Goal: Transaction & Acquisition: Purchase product/service

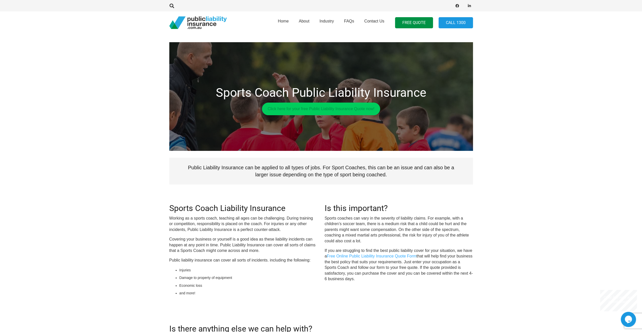
click at [300, 111] on link "Click here for your free Public Liability Insurance Quote now!" at bounding box center [321, 109] width 118 height 13
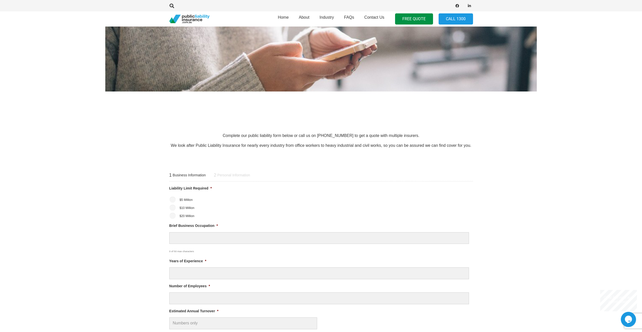
scroll to position [76, 0]
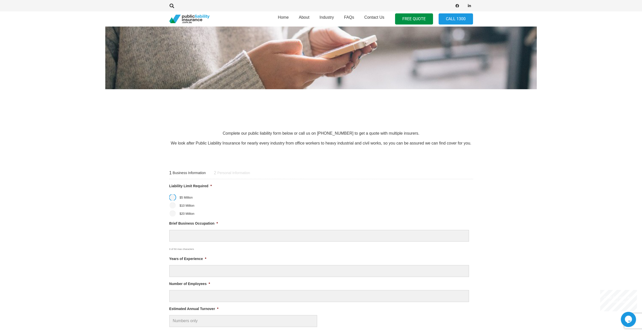
click at [173, 197] on input "$5 Million" at bounding box center [172, 198] width 6 height 6
radio input "true"
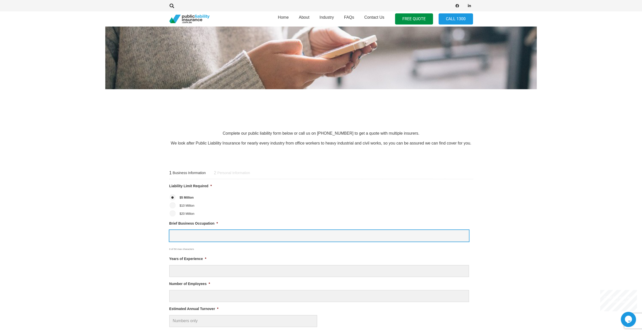
click at [198, 235] on input "Brief Business Occupation *" at bounding box center [318, 236] width 299 height 12
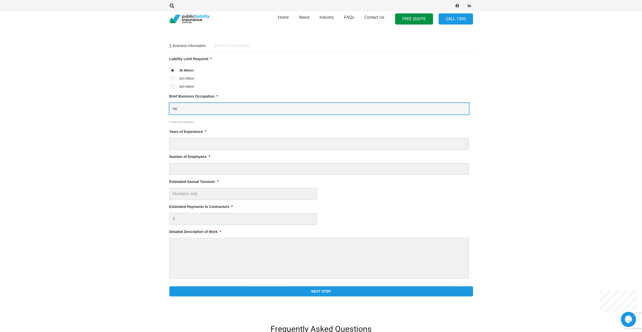
scroll to position [202, 0]
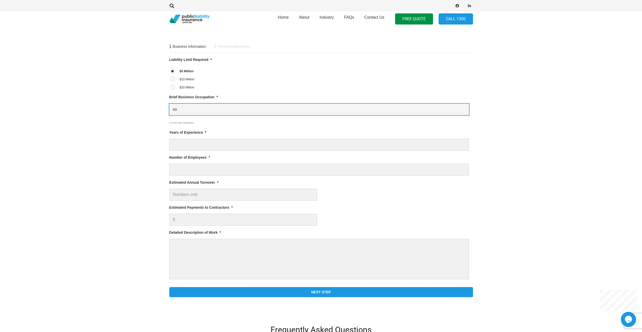
type input "so"
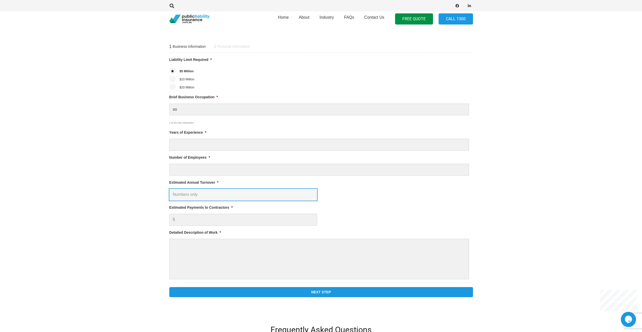
click at [243, 194] on input "Estimated Annual Turnover *" at bounding box center [243, 195] width 148 height 12
type input "$ 65,000.00"
click at [221, 221] on input "Estimated Payments to Contractors *" at bounding box center [243, 220] width 148 height 12
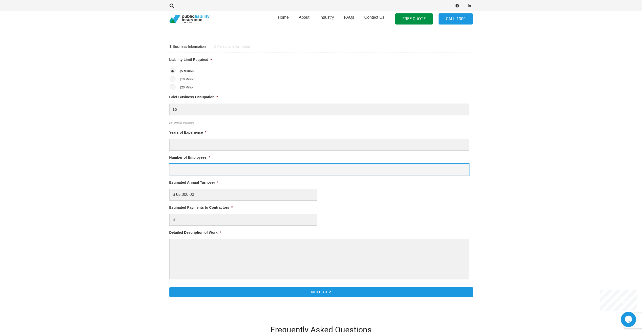
click at [210, 165] on input "Number of Employees *" at bounding box center [318, 170] width 299 height 12
type input "2"
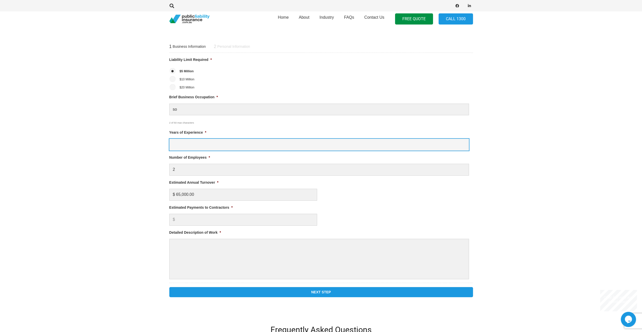
click at [209, 145] on input "Years of Experience *" at bounding box center [318, 145] width 299 height 12
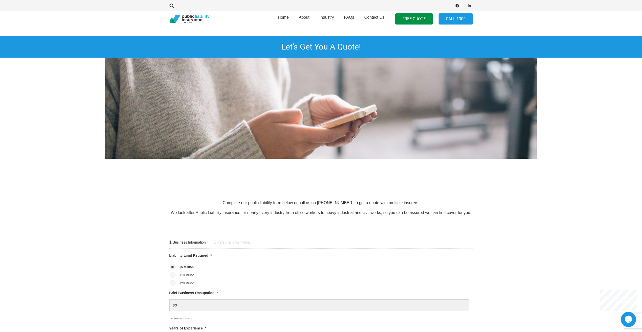
scroll to position [0, 0]
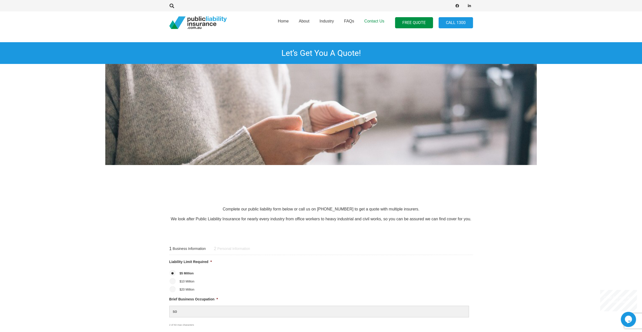
click at [373, 21] on span "Contact Us" at bounding box center [374, 21] width 20 height 4
